Goal: Find specific page/section: Find specific page/section

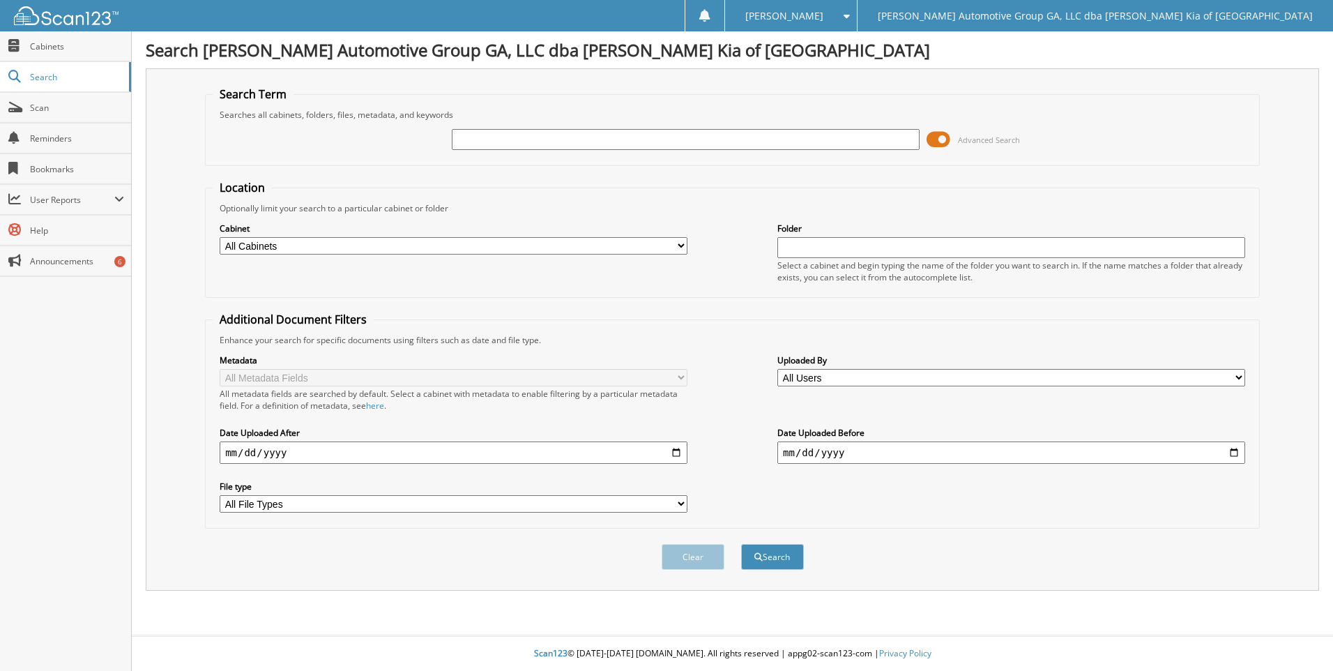
click at [466, 139] on input "text" at bounding box center [686, 139] width 468 height 21
type input "15841"
click at [741, 544] on button "Search" at bounding box center [772, 557] width 63 height 26
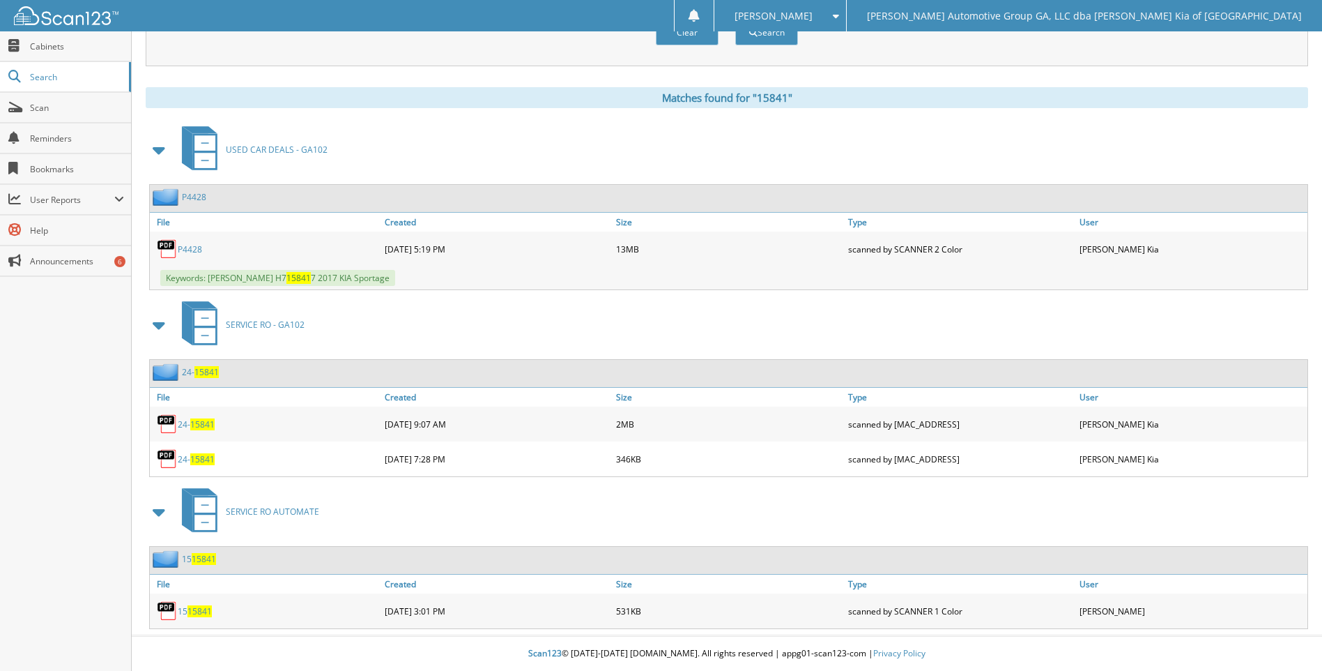
click at [198, 421] on span "15841" at bounding box center [202, 424] width 24 height 12
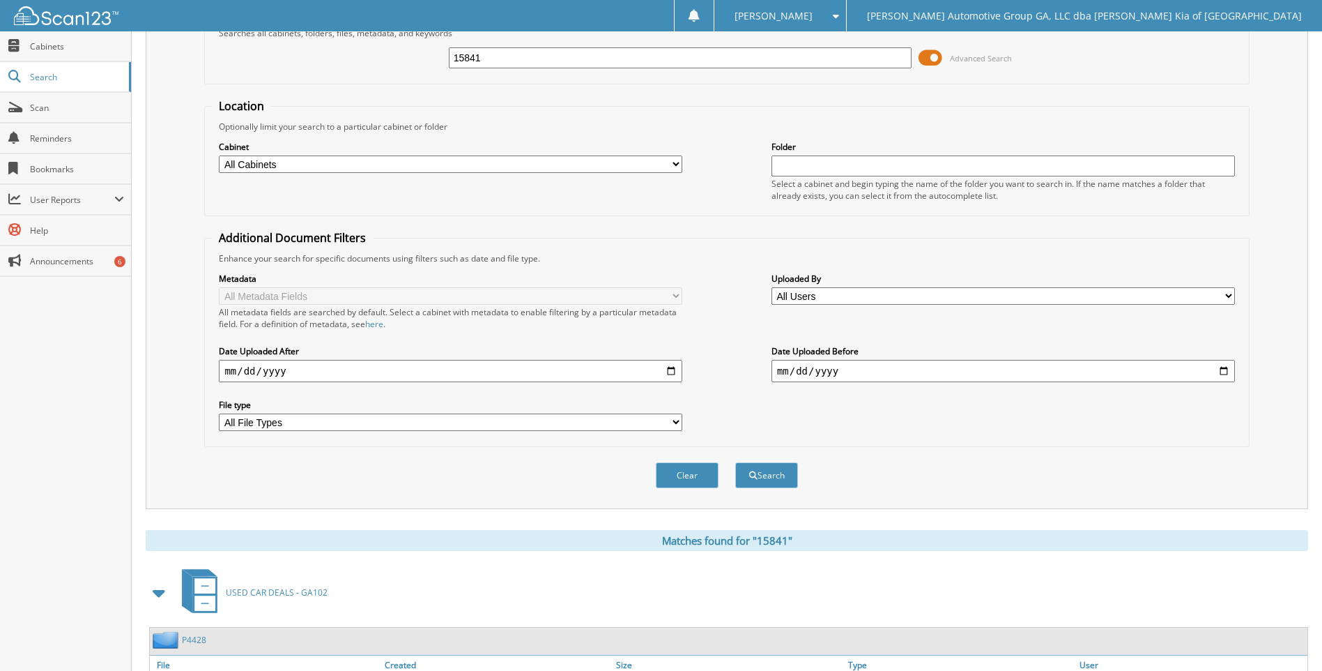
scroll to position [37, 0]
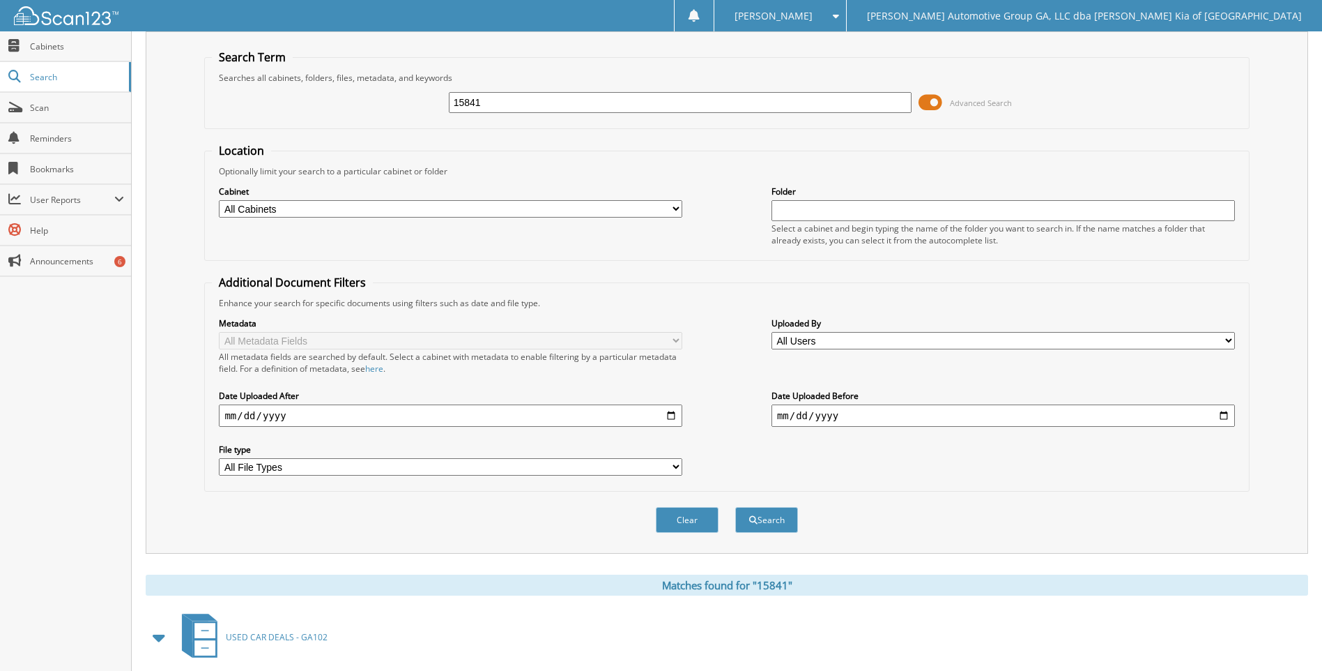
click at [558, 100] on input "15841" at bounding box center [681, 102] width 464 height 21
type input "97683"
click at [735, 507] on button "Search" at bounding box center [766, 520] width 63 height 26
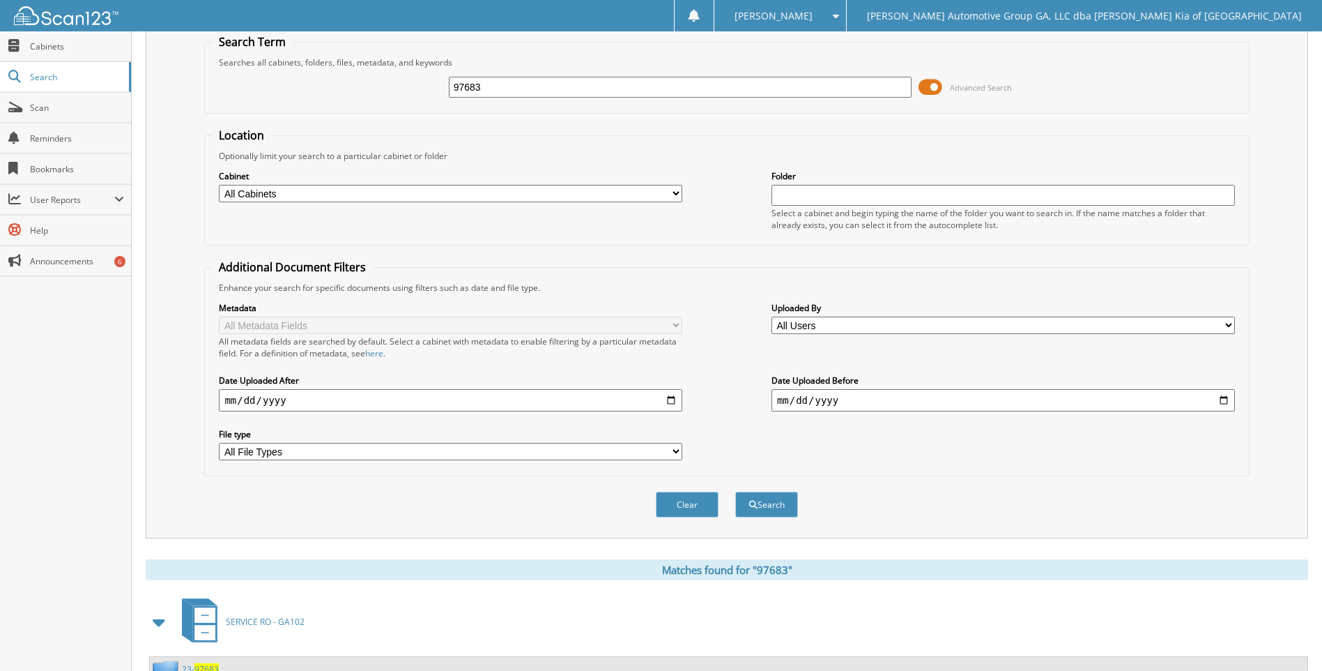
scroll to position [163, 0]
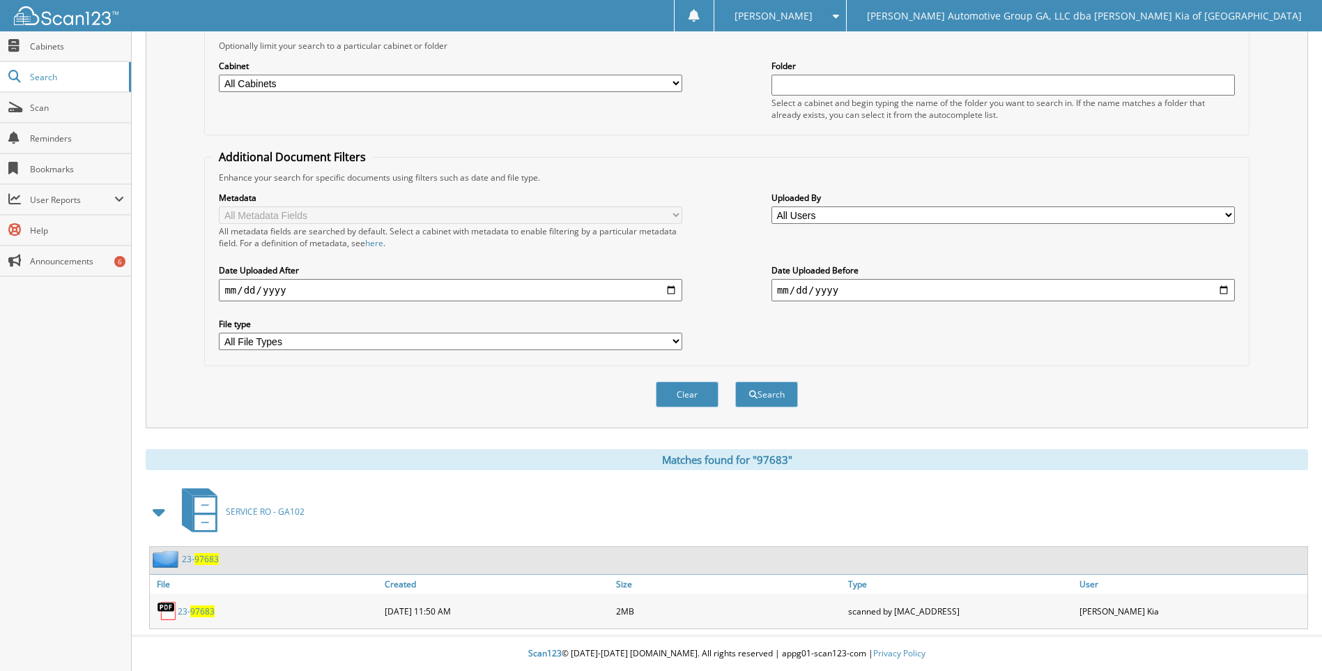
click at [190, 611] on link "23- 97683" at bounding box center [196, 611] width 37 height 12
